Goal: Navigation & Orientation: Find specific page/section

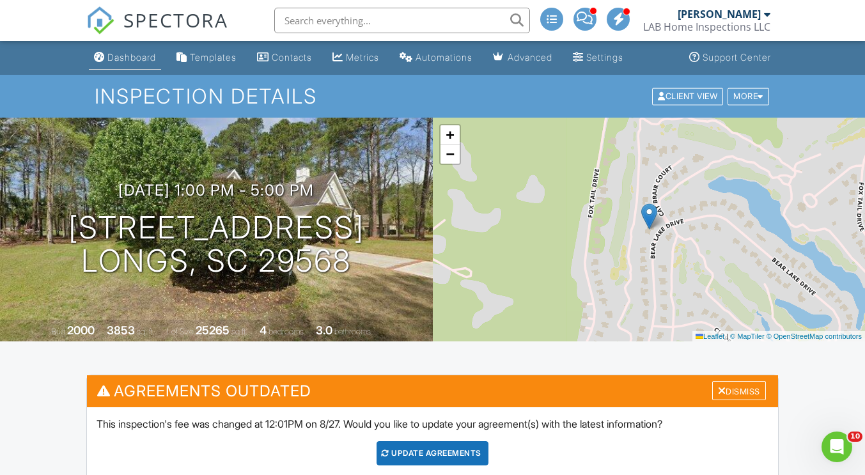
click at [129, 54] on div "Dashboard" at bounding box center [131, 57] width 49 height 11
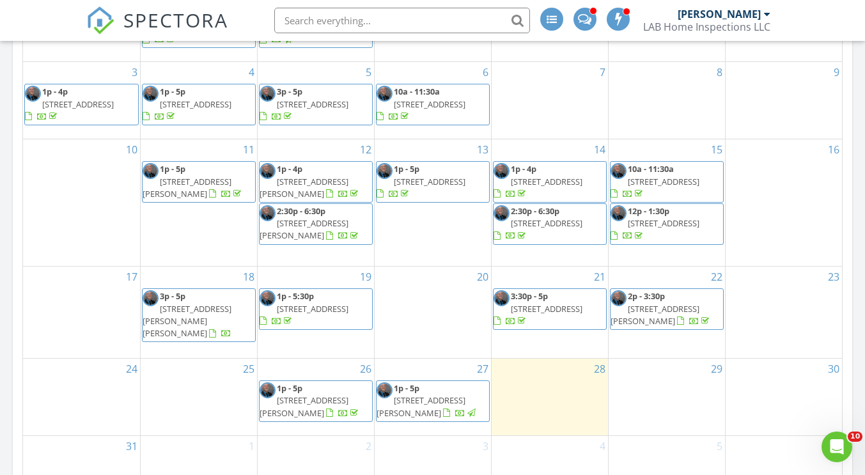
scroll to position [320, 0]
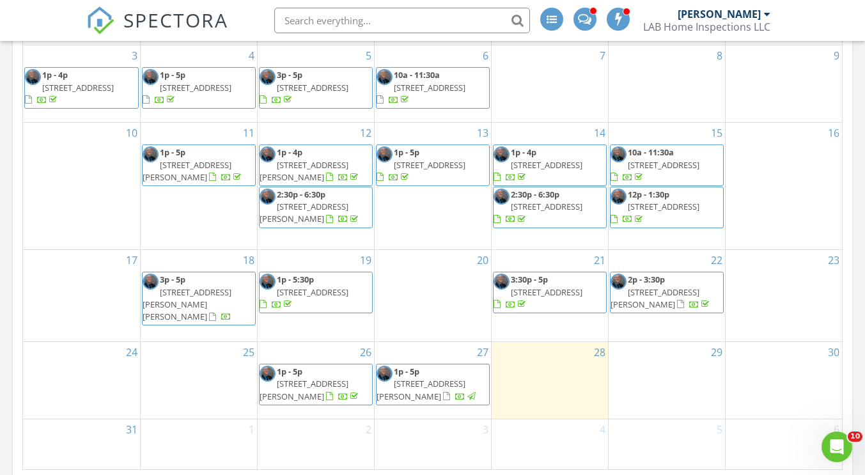
click at [194, 307] on span "4325 Dick Pond Rd F, Myrtle Beach 29588" at bounding box center [187, 304] width 89 height 36
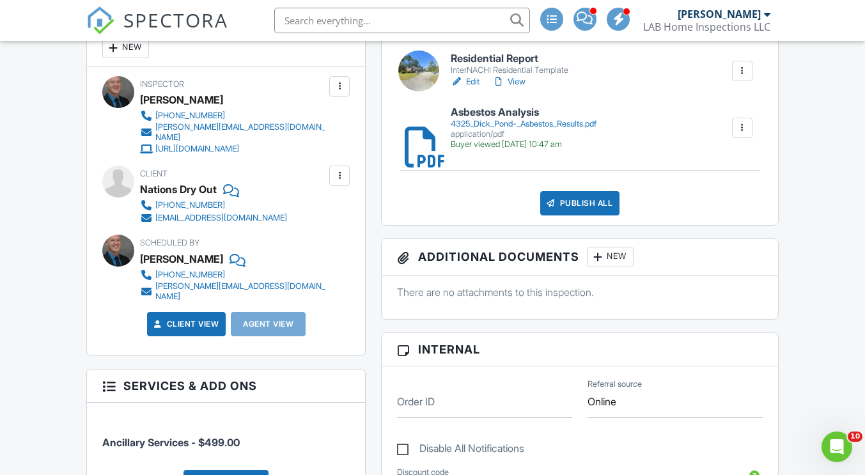
scroll to position [447, 0]
